Goal: Information Seeking & Learning: Check status

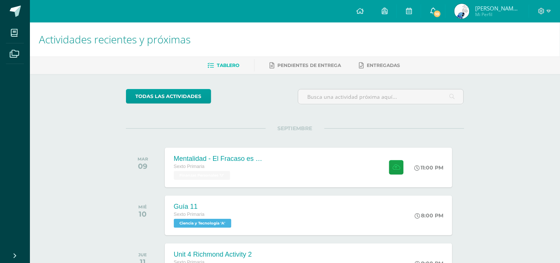
click at [436, 10] on span "10" at bounding box center [437, 14] width 8 height 8
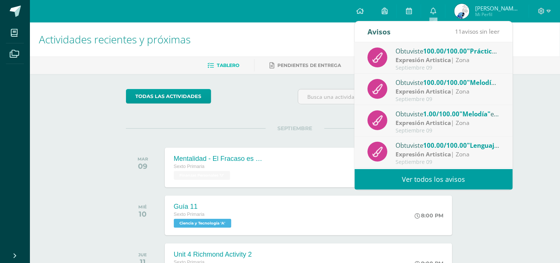
click at [435, 55] on span "100.00/100.00" at bounding box center [445, 51] width 44 height 9
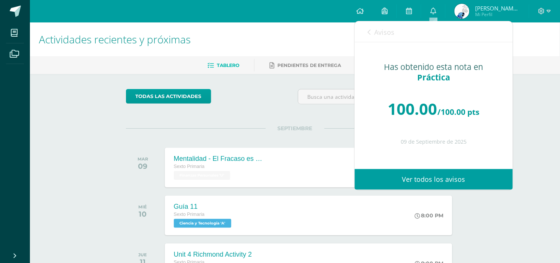
click at [388, 33] on span "Avisos" at bounding box center [384, 32] width 20 height 9
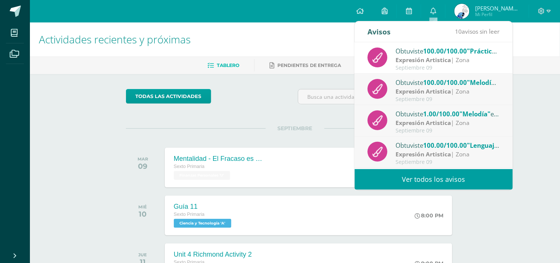
click at [426, 84] on span "100.00/100.00" at bounding box center [445, 82] width 44 height 9
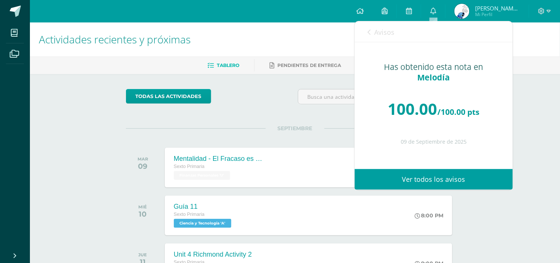
click at [380, 39] on link "Avisos" at bounding box center [381, 31] width 27 height 21
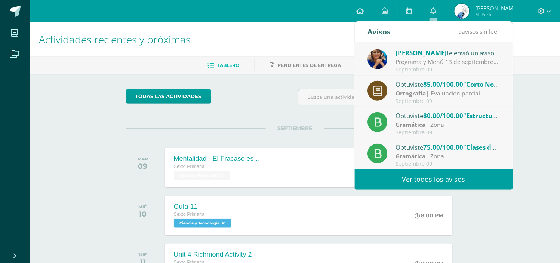
scroll to position [124, 0]
click at [446, 146] on span "75.00/100.00" at bounding box center [443, 146] width 40 height 9
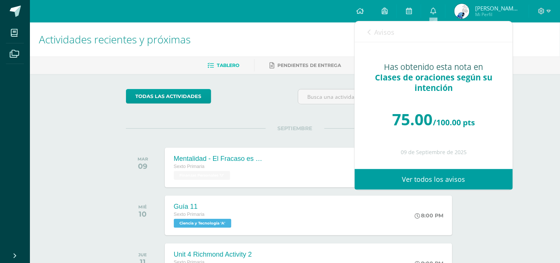
click at [380, 32] on span "Avisos" at bounding box center [384, 32] width 20 height 9
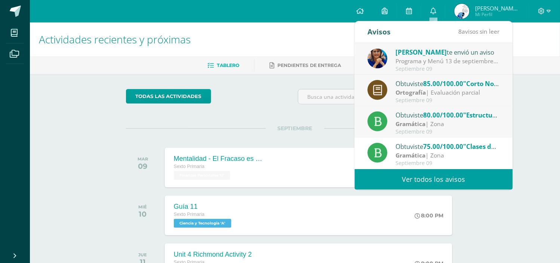
click at [432, 117] on span "80.00/100.00" at bounding box center [443, 115] width 40 height 9
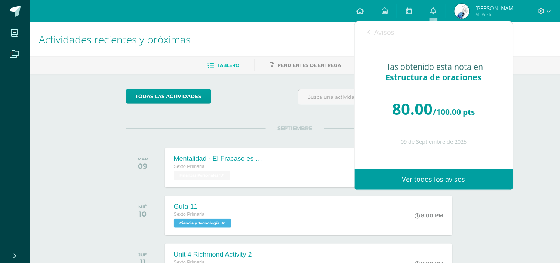
click at [387, 30] on span "Avisos" at bounding box center [384, 32] width 20 height 9
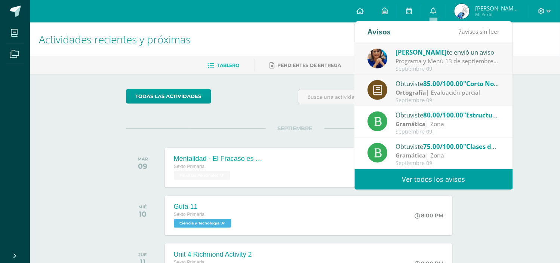
click at [429, 91] on div "Ortografía | Evaluación parcial" at bounding box center [448, 92] width 104 height 9
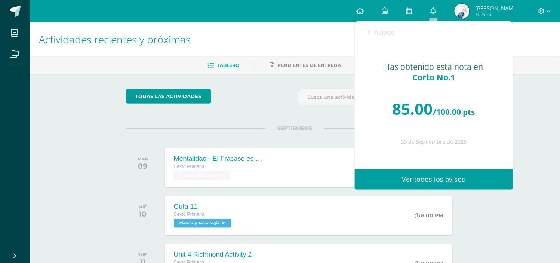
click at [377, 29] on span "Avisos" at bounding box center [384, 32] width 20 height 9
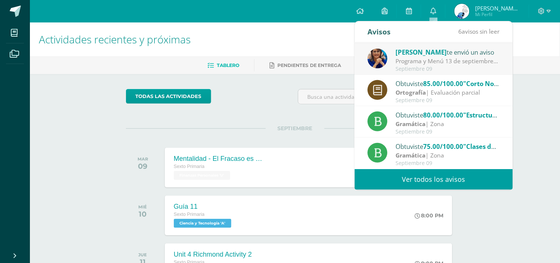
click at [443, 65] on div "Programa y Menú 13 de septiembre: Estimados Padres de Familia: enviamos adjunto…" at bounding box center [448, 61] width 104 height 9
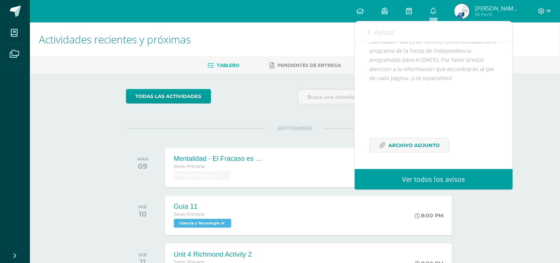
scroll to position [110, 0]
click at [402, 152] on span "Archivo Adjunto" at bounding box center [414, 145] width 51 height 14
